Goal: Task Accomplishment & Management: Manage account settings

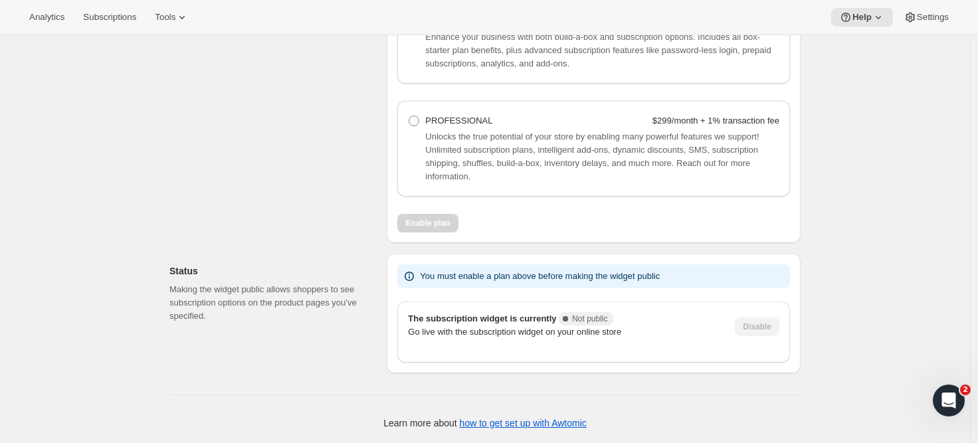
scroll to position [765, 0]
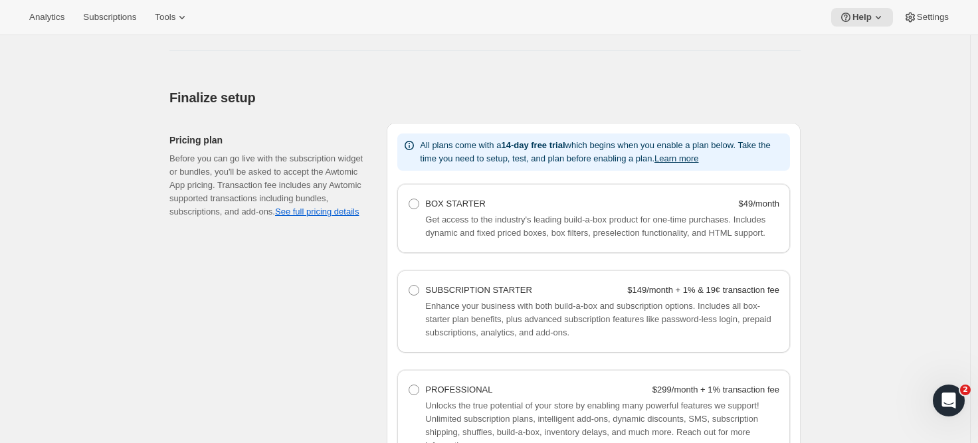
click at [296, 102] on div "Finalize setup" at bounding box center [484, 97] width 631 height 19
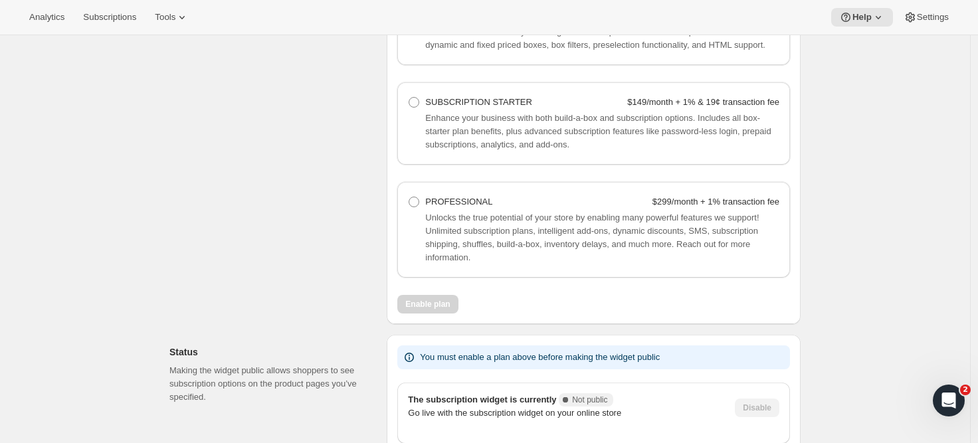
scroll to position [1043, 0]
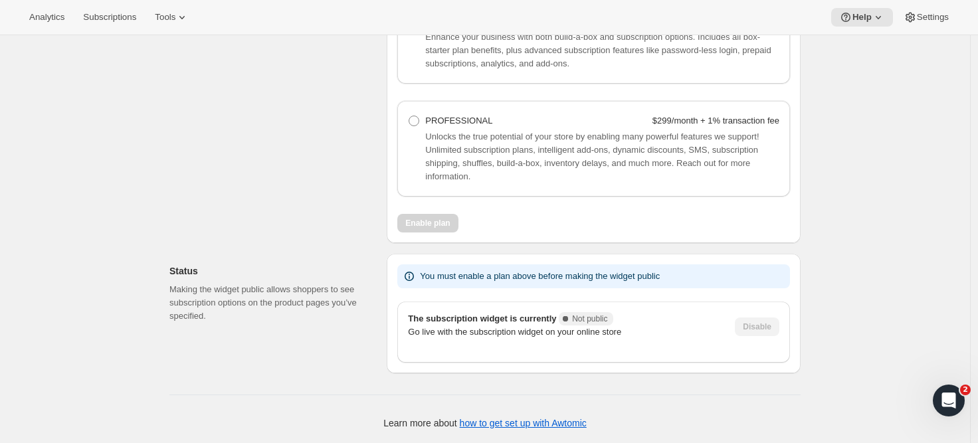
click at [530, 168] on span "Unlocks the true potential of your store by enabling many powerful features we …" at bounding box center [592, 157] width 334 height 50
click at [430, 128] on div "PROFESSIONAL" at bounding box center [458, 120] width 67 height 13
click at [409, 116] on Professional "PROFESSIONAL $299/month + 1% transaction fee" at bounding box center [409, 116] width 1 height 1
radio Professional "true"
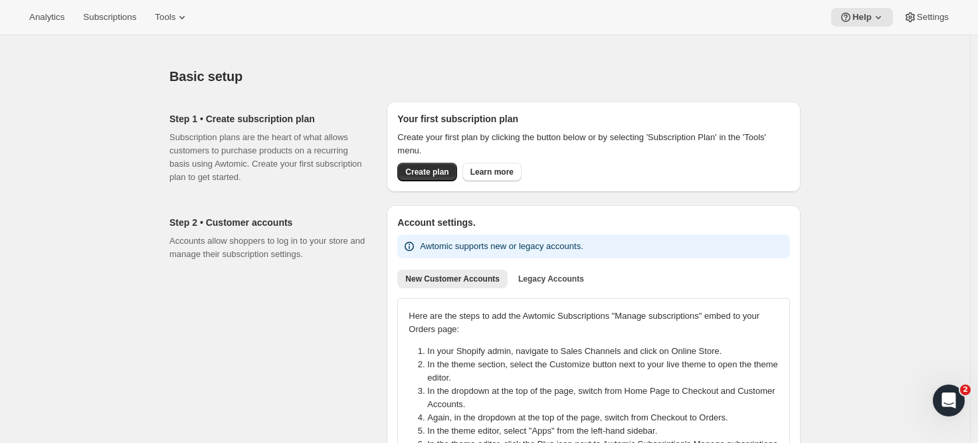
scroll to position [0, 0]
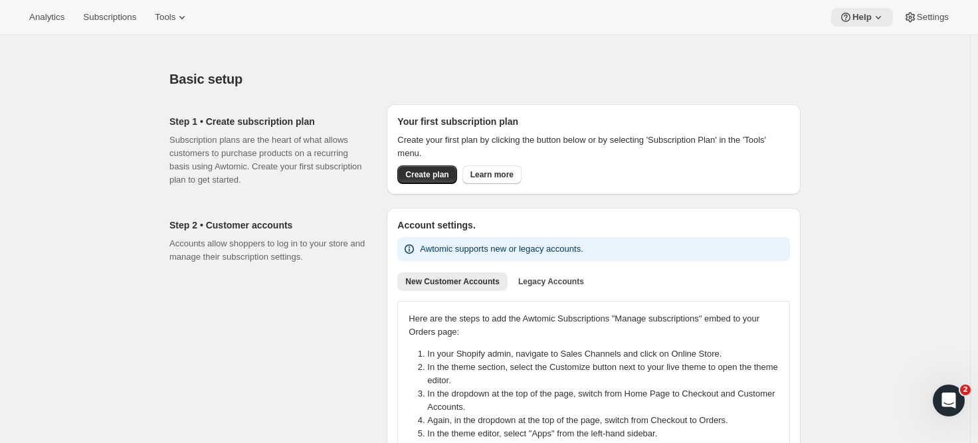
click at [856, 21] on span "Help" at bounding box center [862, 17] width 19 height 11
click at [851, 86] on span "Contact us" at bounding box center [855, 90] width 41 height 10
click at [320, 86] on div "Basic setup" at bounding box center [484, 79] width 631 height 19
click at [114, 14] on span "Subscriptions" at bounding box center [109, 17] width 53 height 11
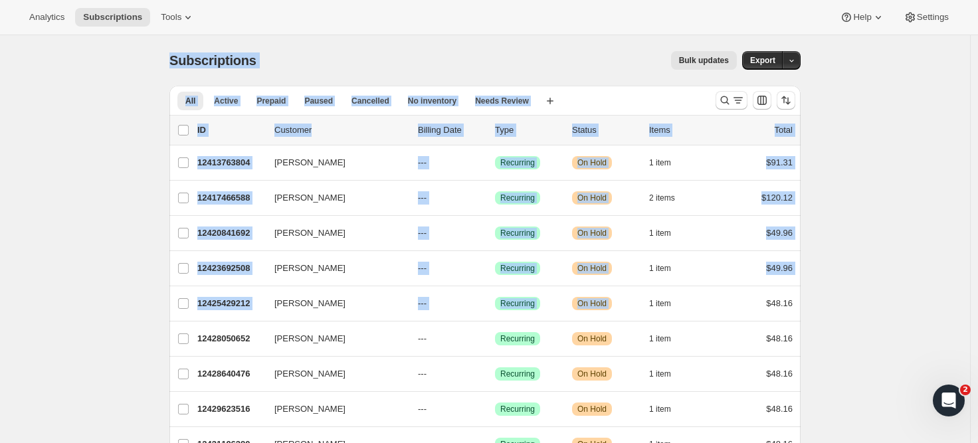
drag, startPoint x: 468, startPoint y: 154, endPoint x: 841, endPoint y: 294, distance: 398.6
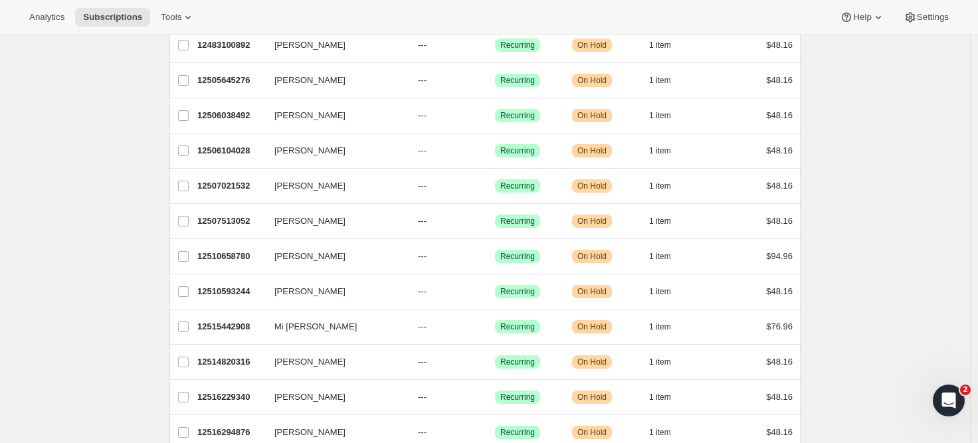
scroll to position [1106, 0]
